Goal: Task Accomplishment & Management: Manage account settings

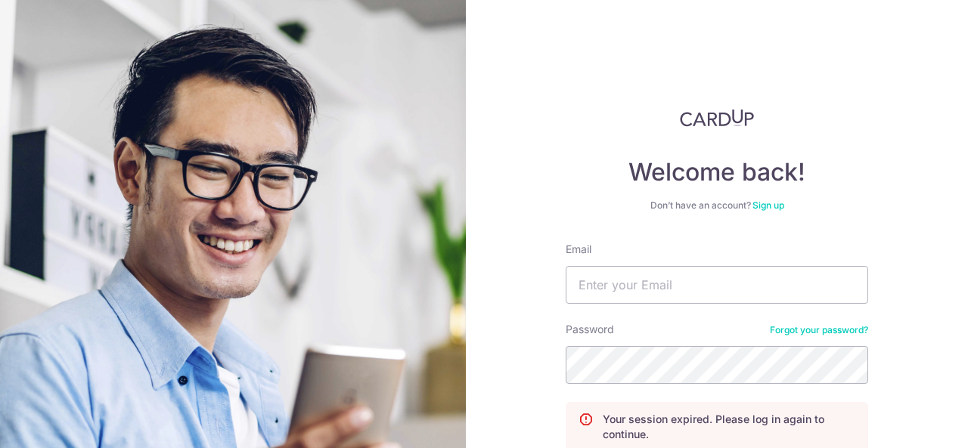
click at [667, 297] on input "Email" at bounding box center [716, 285] width 302 height 38
type input "[EMAIL_ADDRESS][DOMAIN_NAME]"
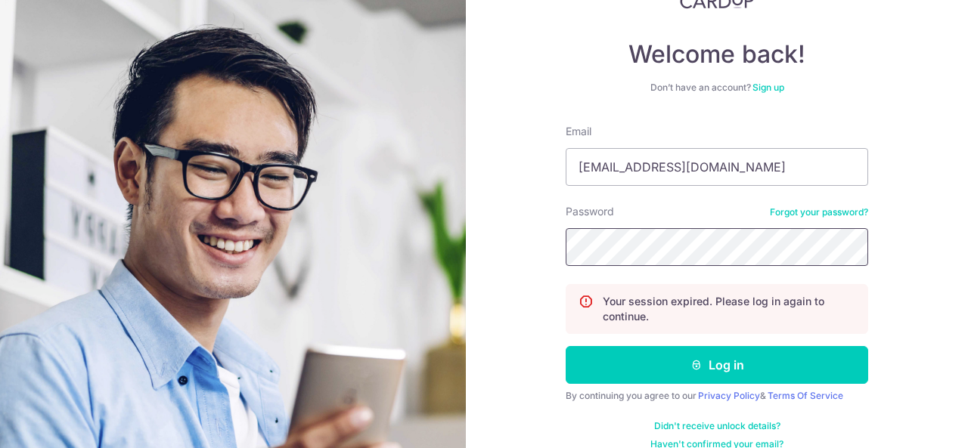
scroll to position [137, 0]
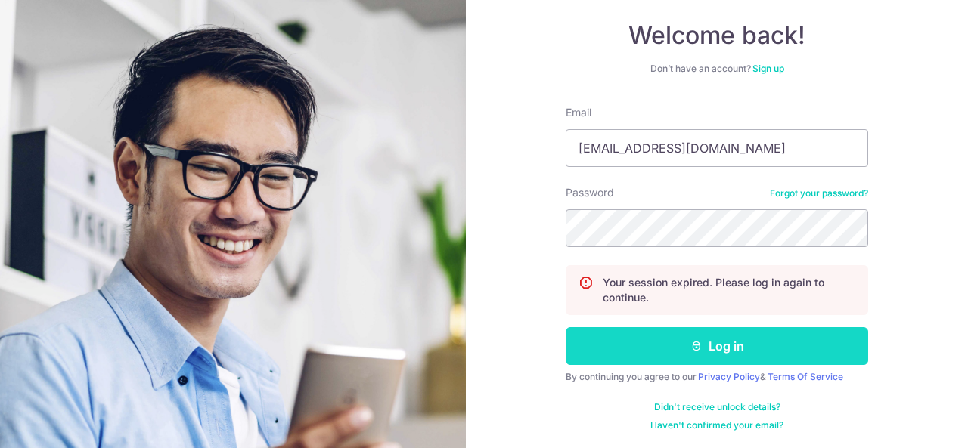
click at [782, 349] on button "Log in" at bounding box center [716, 346] width 302 height 38
